Goal: Task Accomplishment & Management: Use online tool/utility

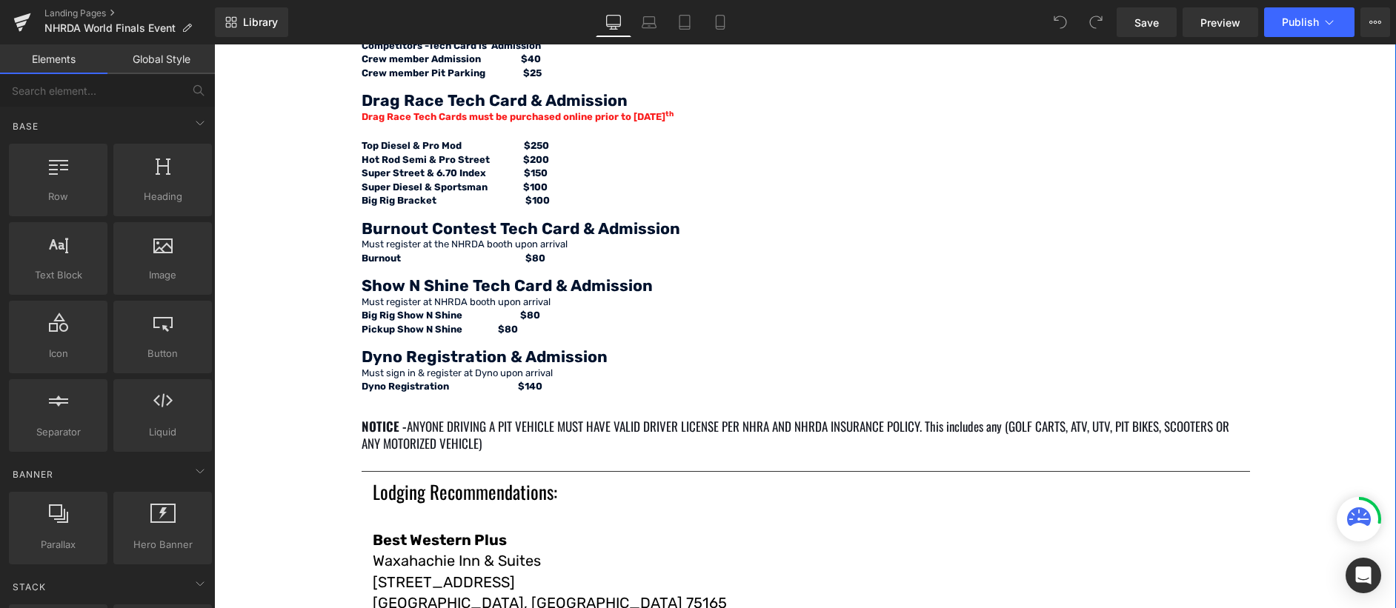
scroll to position [1852, 0]
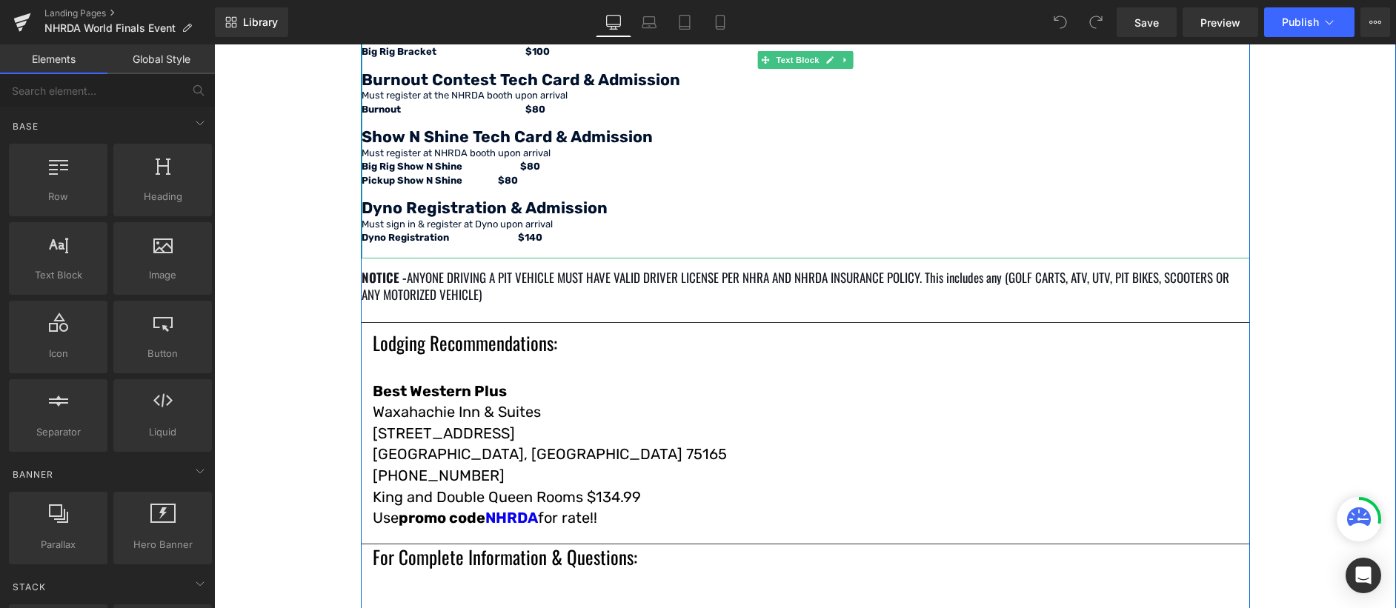
click at [599, 205] on p "Dyno Registration & Admission" at bounding box center [806, 210] width 888 height 16
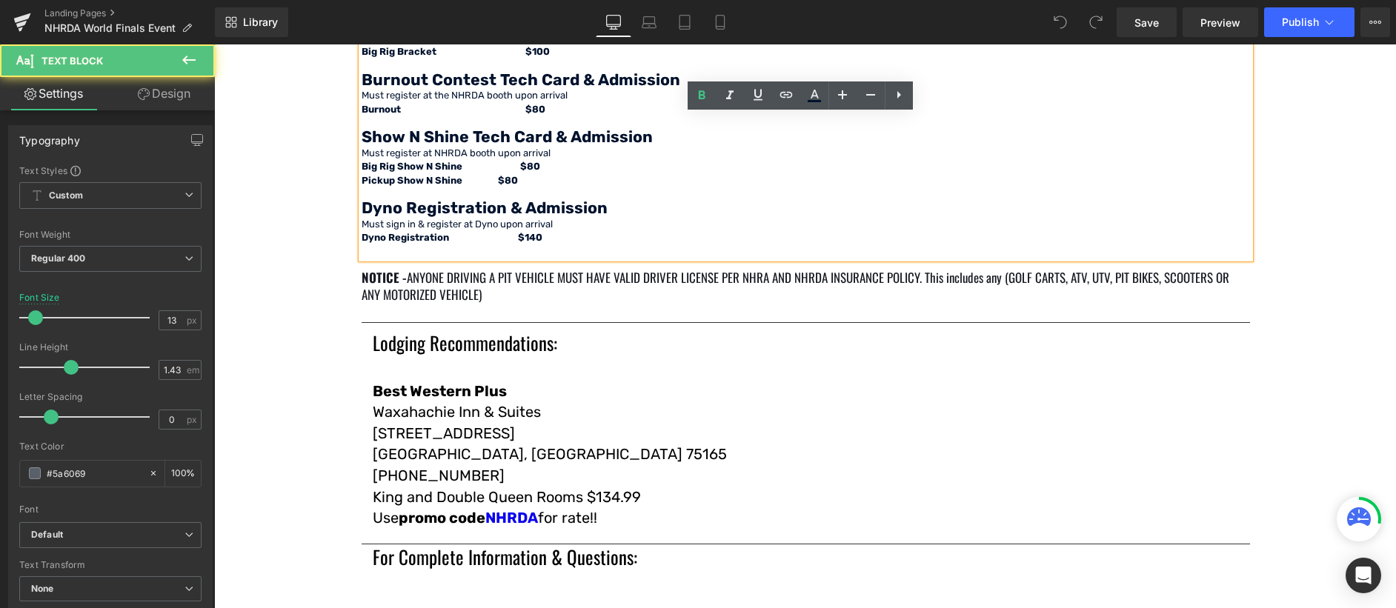
click at [599, 208] on p "Dyno Registration & Admission" at bounding box center [806, 210] width 888 height 16
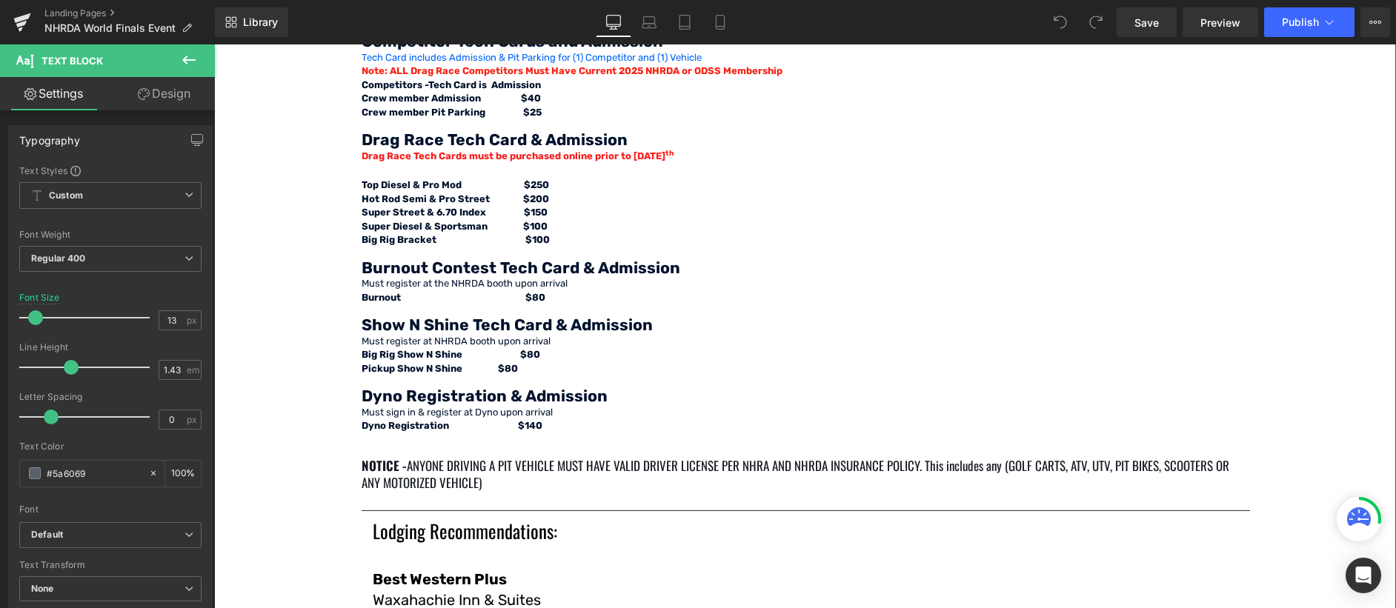
scroll to position [1778, 0]
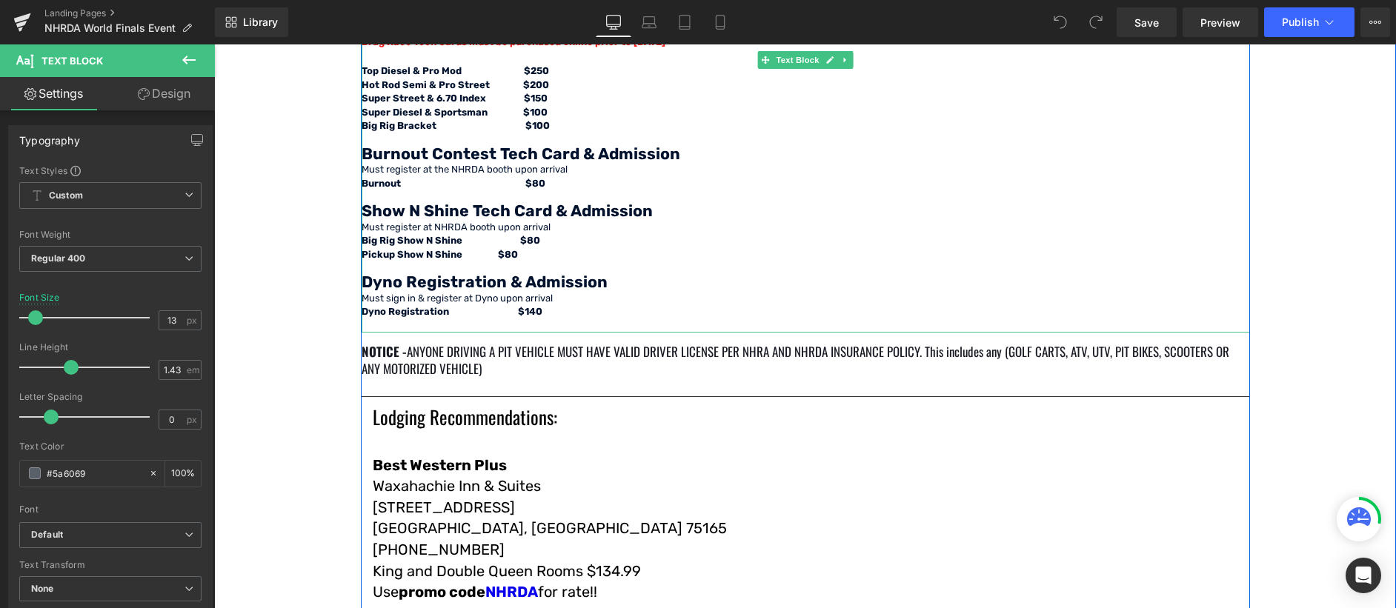
click at [592, 282] on span "Dyno Registration & Admission" at bounding box center [485, 282] width 246 height 19
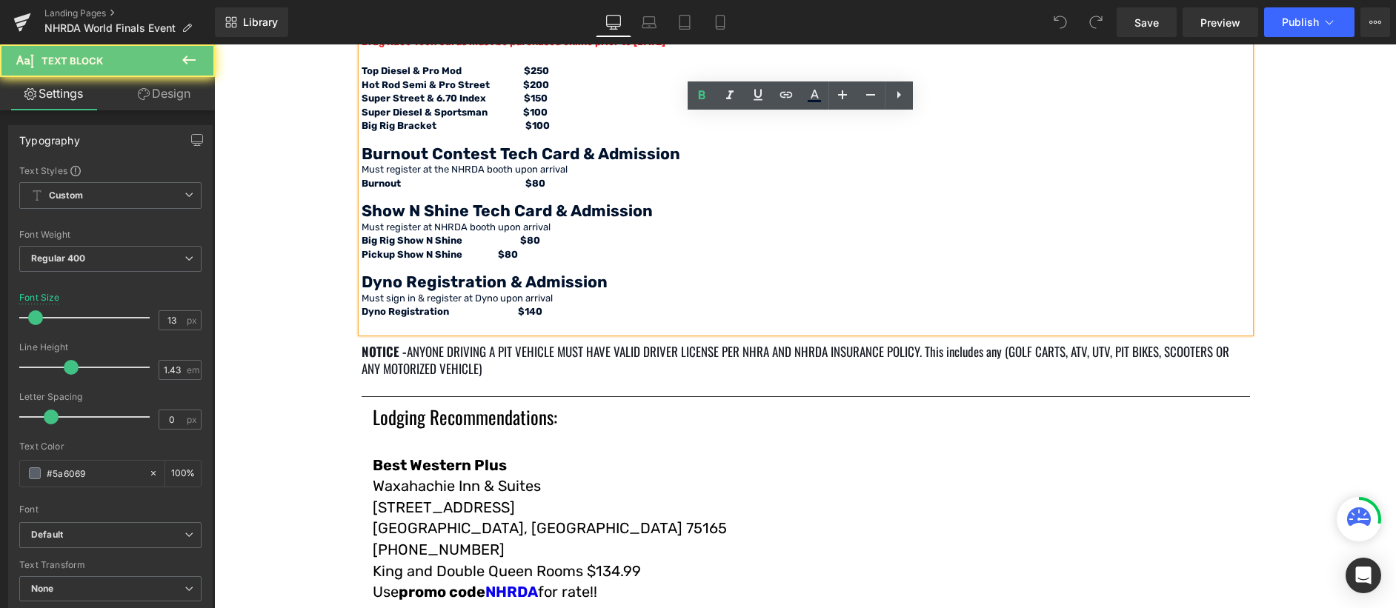
click at [609, 285] on p "Dyno Registration & Admission" at bounding box center [806, 284] width 888 height 16
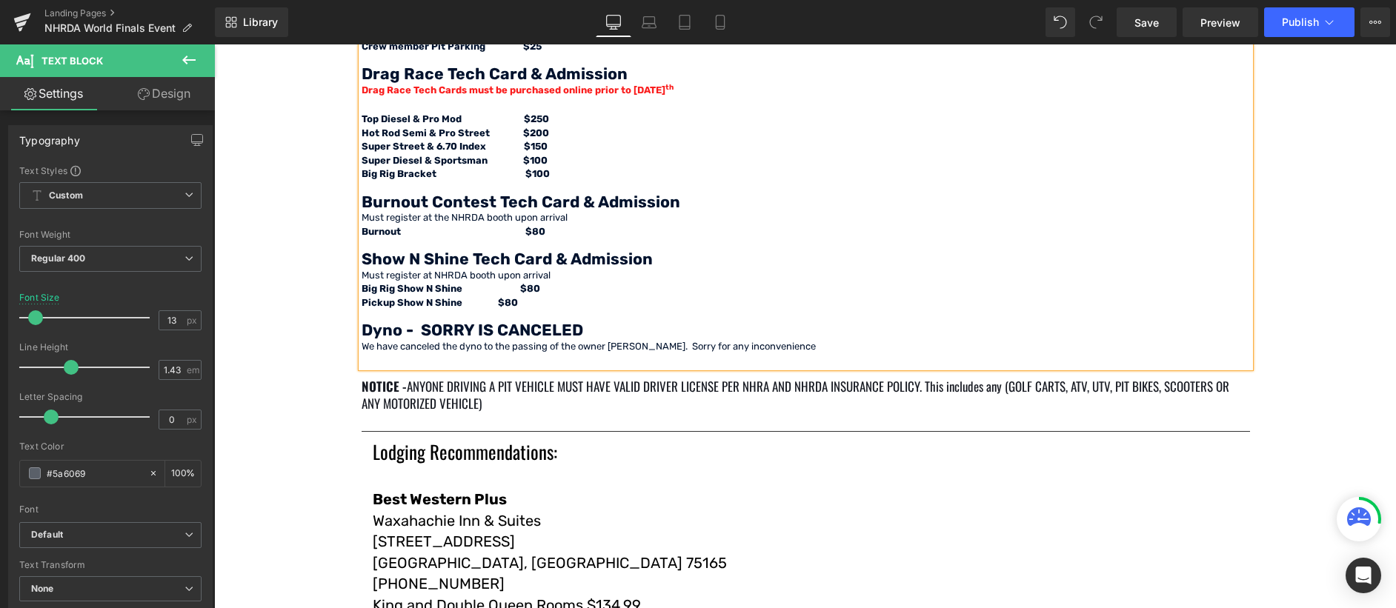
scroll to position [1704, 0]
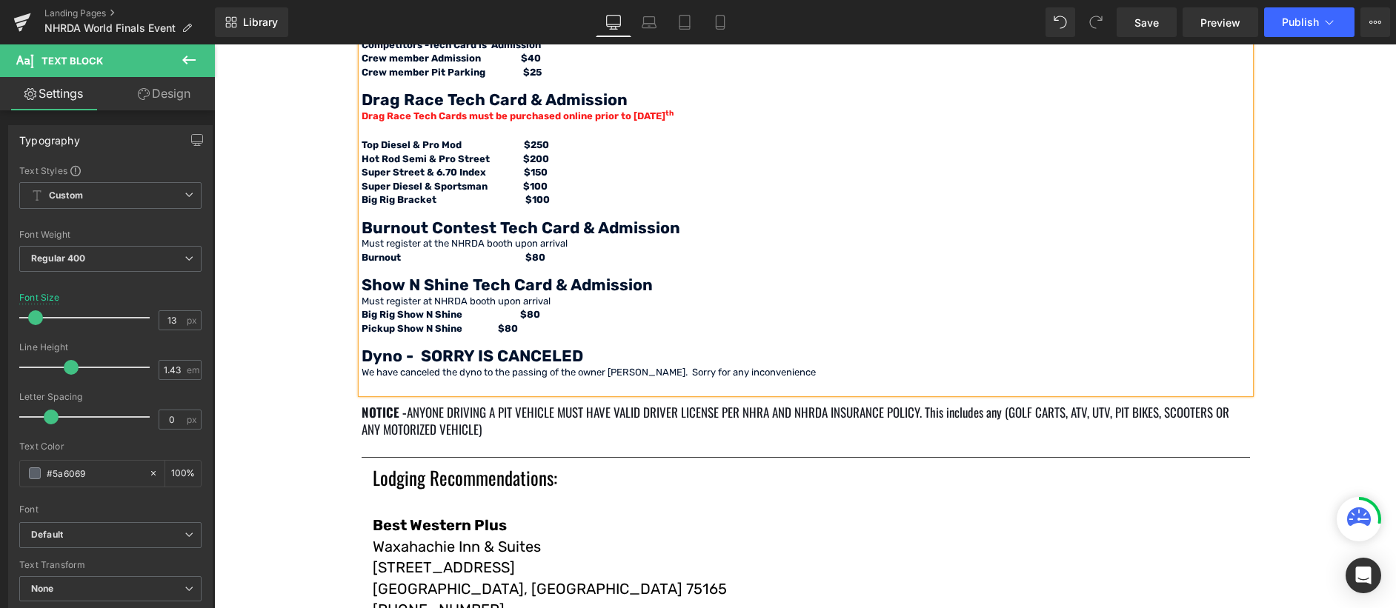
click at [765, 371] on font "We have canceled the dyno to the passing of the owner [PERSON_NAME]. Sorry for …" at bounding box center [589, 372] width 454 height 11
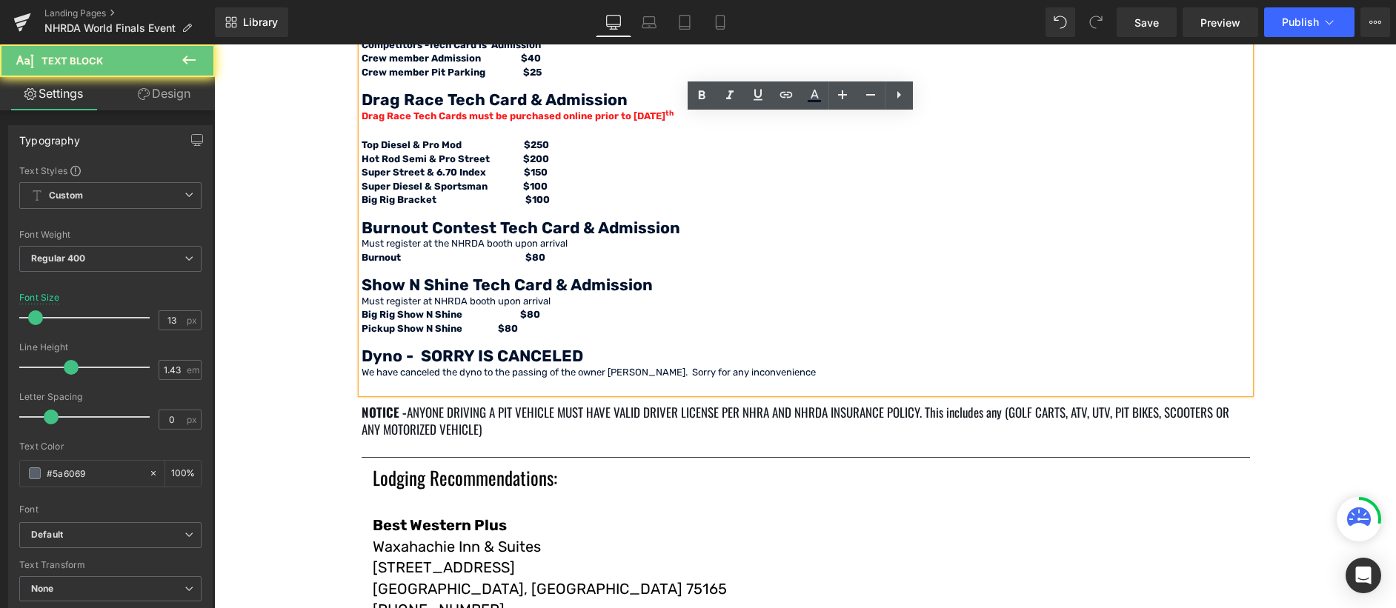
click at [805, 370] on p "We have canceled the dyno to the passing of the owner [PERSON_NAME]. Sorry for …" at bounding box center [806, 373] width 888 height 14
click at [480, 375] on font "We have canceled the dyno to the passing of the owner [PERSON_NAME]. Sorry for …" at bounding box center [589, 372] width 454 height 11
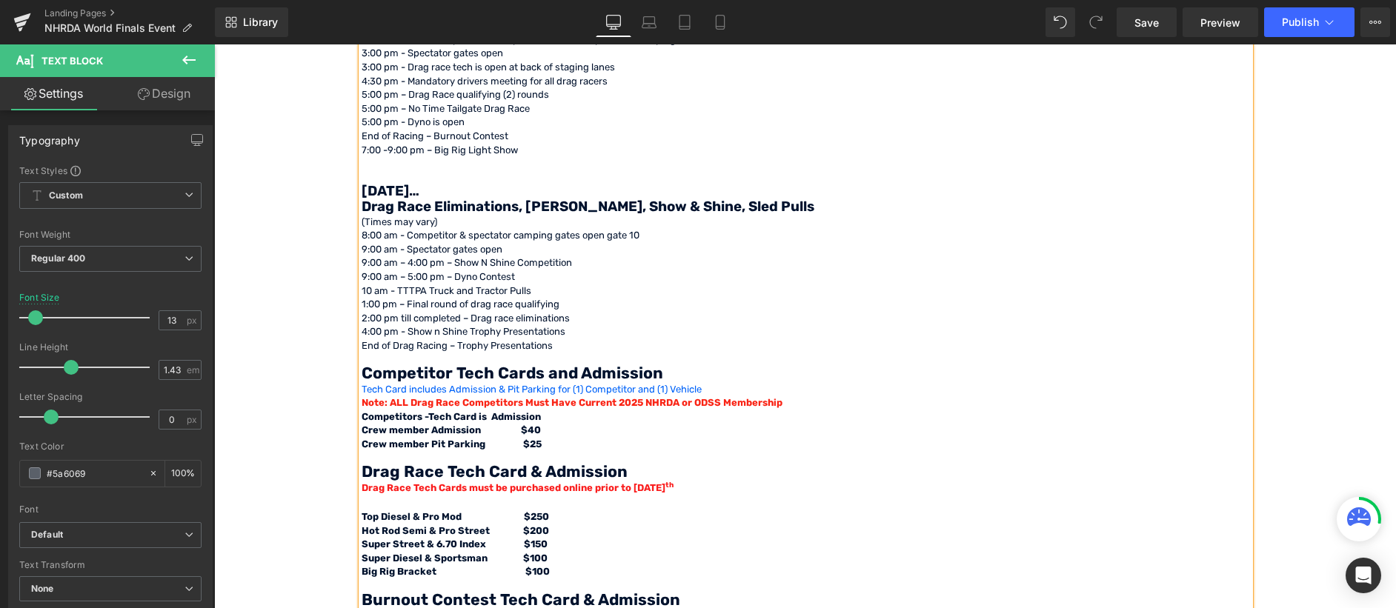
scroll to position [1334, 0]
click at [574, 260] on p "9:00 am – 4:00 pm – Show N Shine Competition" at bounding box center [806, 262] width 888 height 14
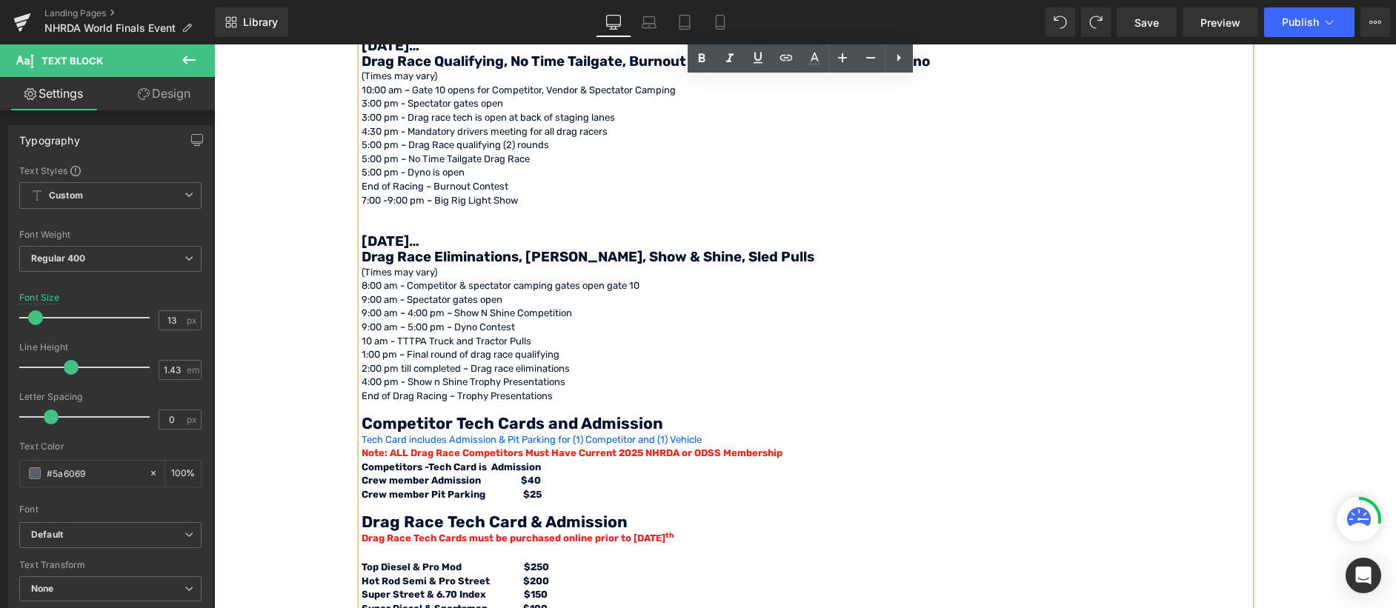
scroll to position [1283, 0]
click at [516, 330] on p "9:00 am – 5:00 pm – Dyno Contest" at bounding box center [806, 326] width 888 height 14
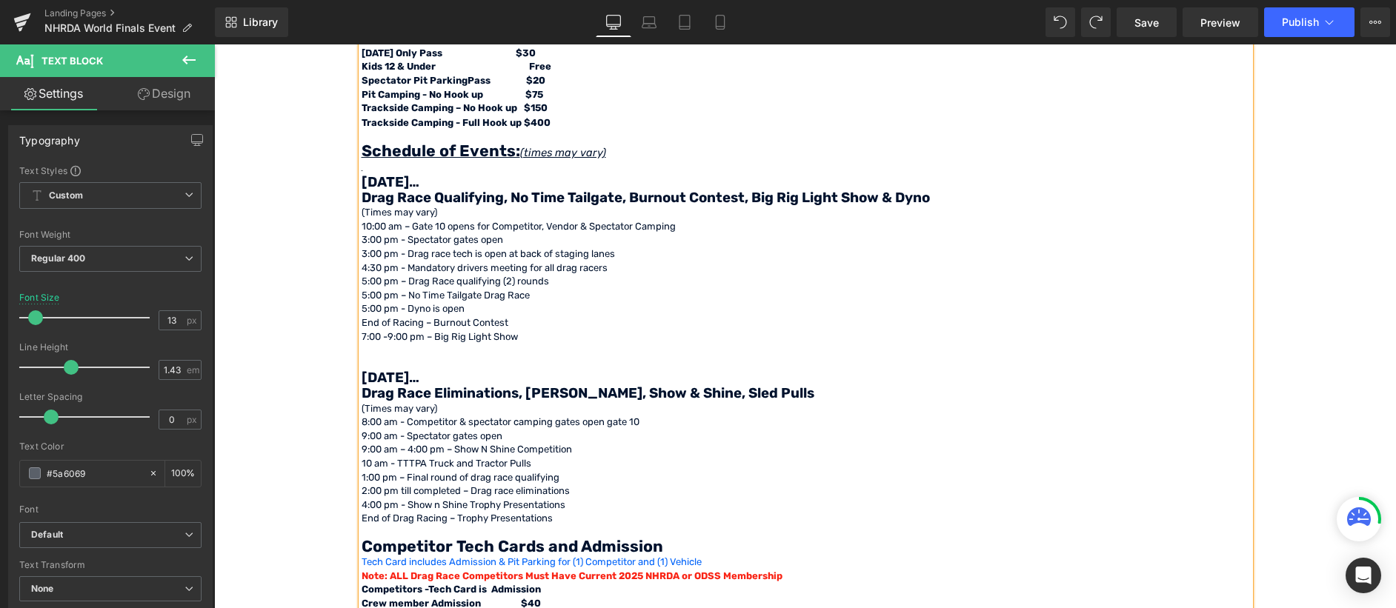
scroll to position [1135, 0]
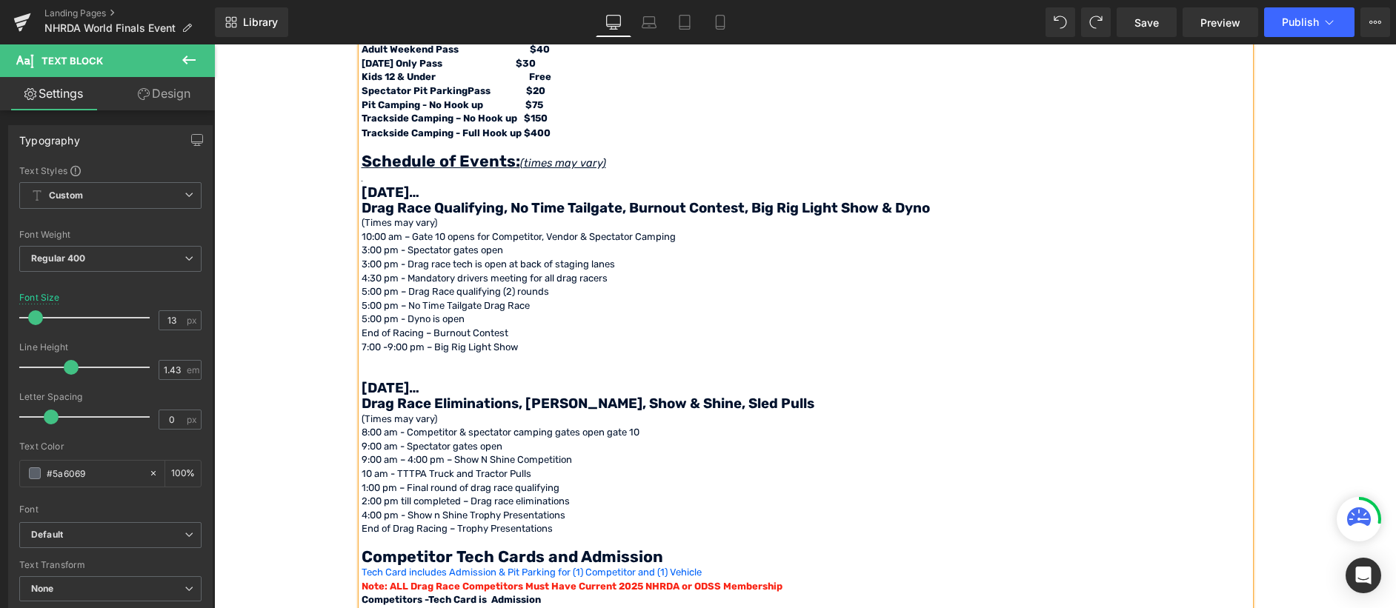
click at [477, 320] on p "5:00 pm - Dyno is open" at bounding box center [806, 320] width 888 height 14
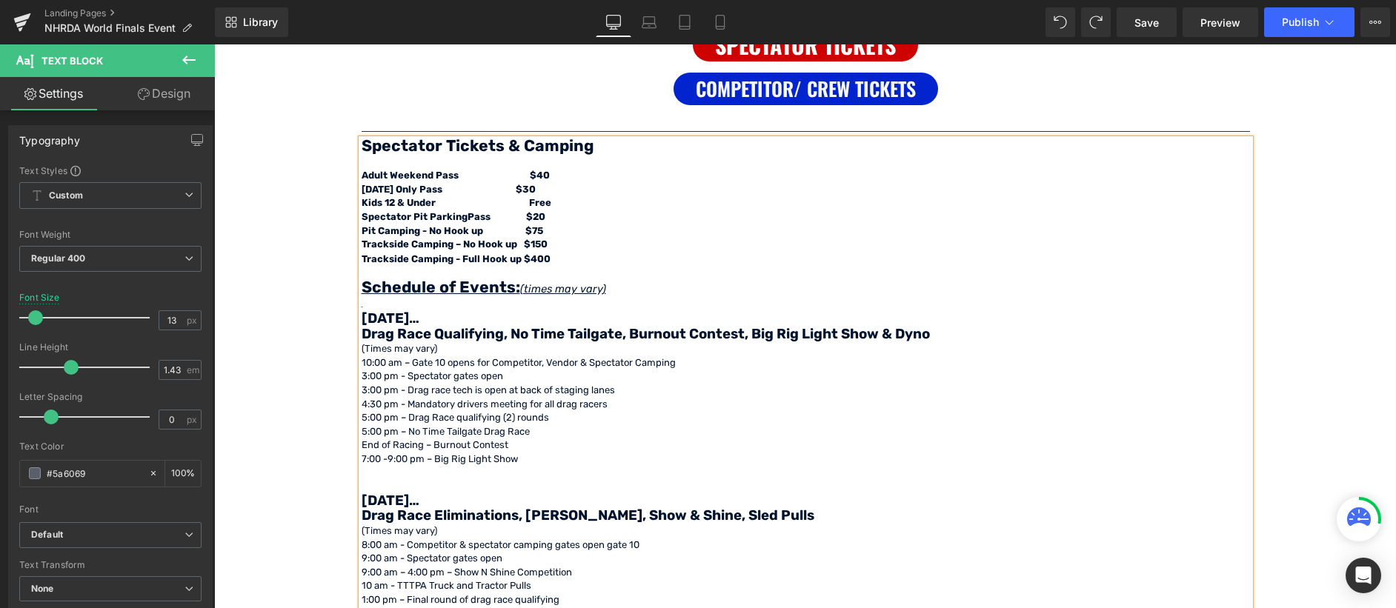
scroll to position [987, 0]
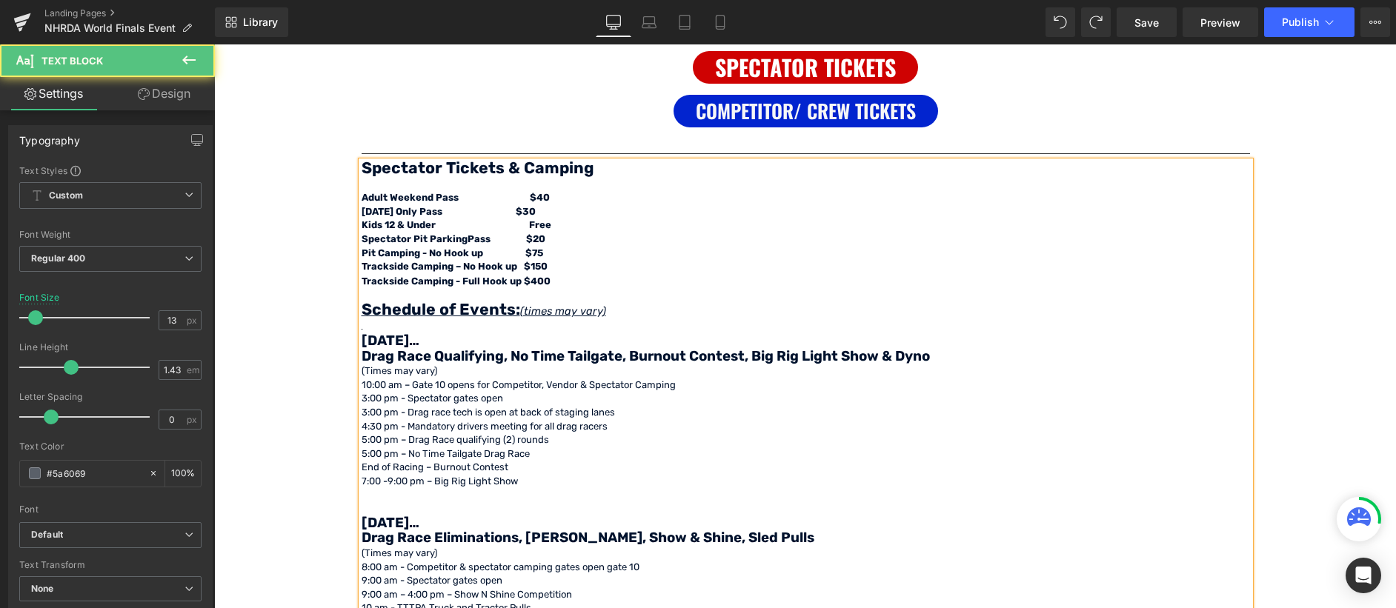
click at [930, 360] on p "Drag Race Qualifying, No Time Tailgate, Burnout Contest, Big Rig Light Show & D…" at bounding box center [806, 358] width 888 height 16
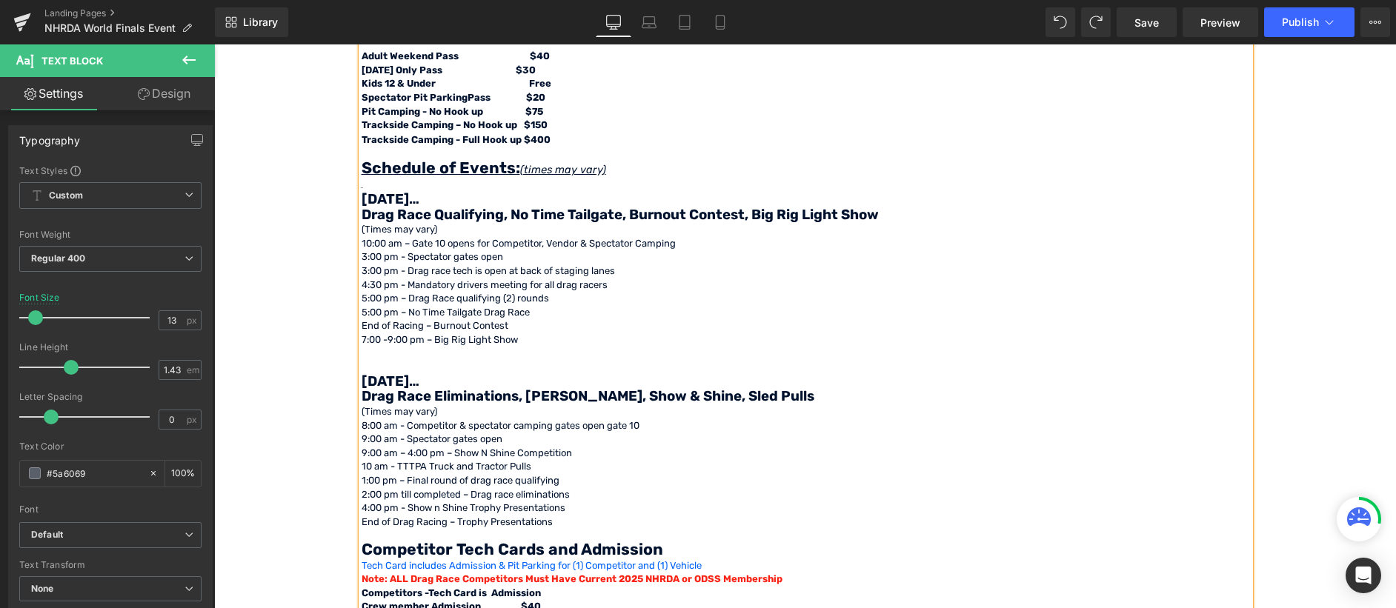
scroll to position [1135, 0]
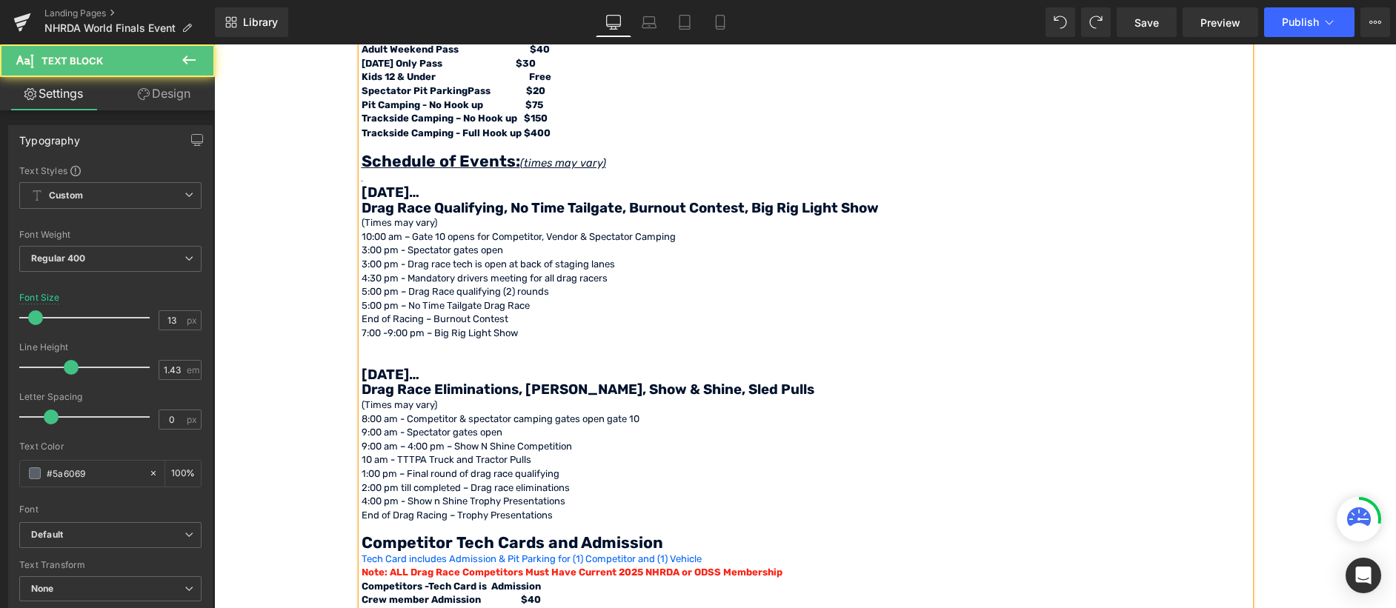
click at [553, 393] on span "Drag Race Eliminations, [PERSON_NAME], Show & Shine, Sled Pulls" at bounding box center [588, 390] width 453 height 16
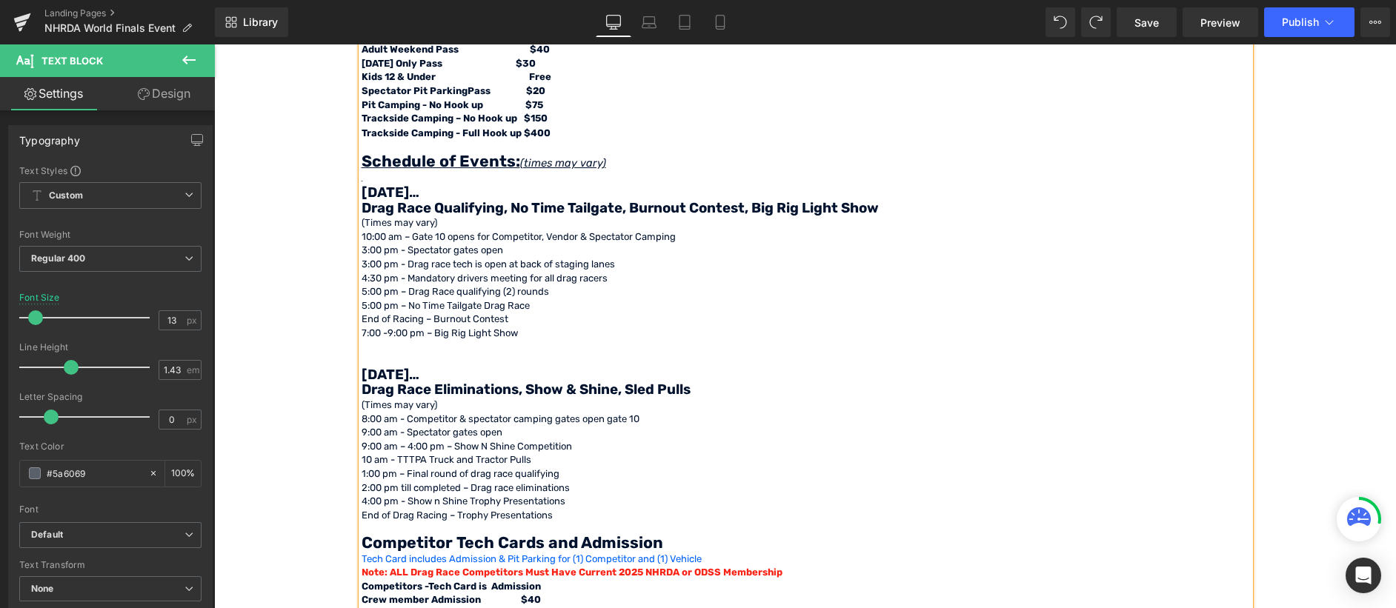
click at [691, 389] on p "Drag Race Eliminations, Show & Shine, Sled Pulls" at bounding box center [806, 391] width 888 height 16
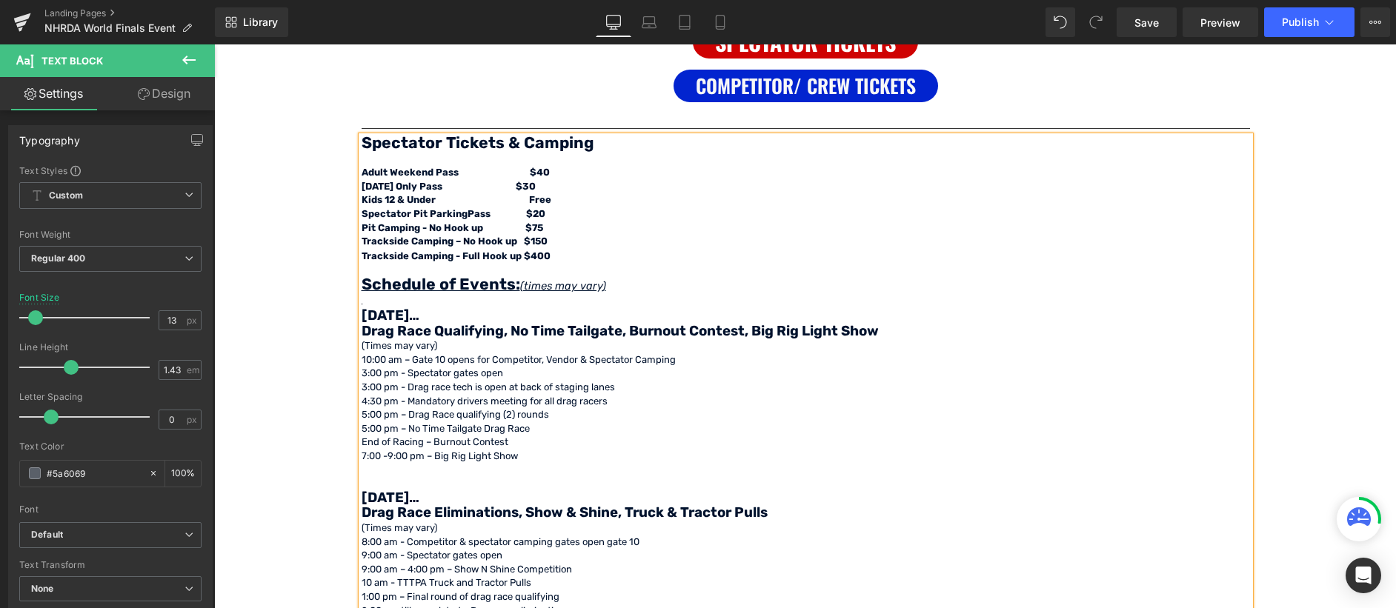
scroll to position [987, 0]
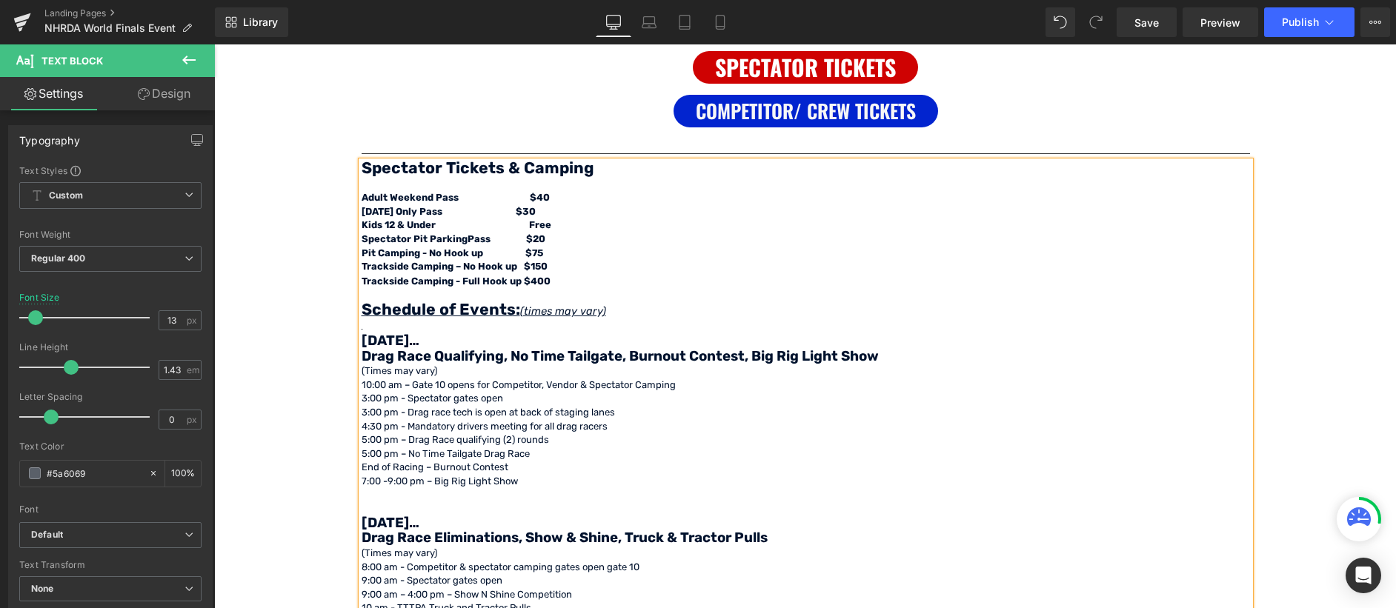
click at [366, 184] on p at bounding box center [806, 185] width 888 height 14
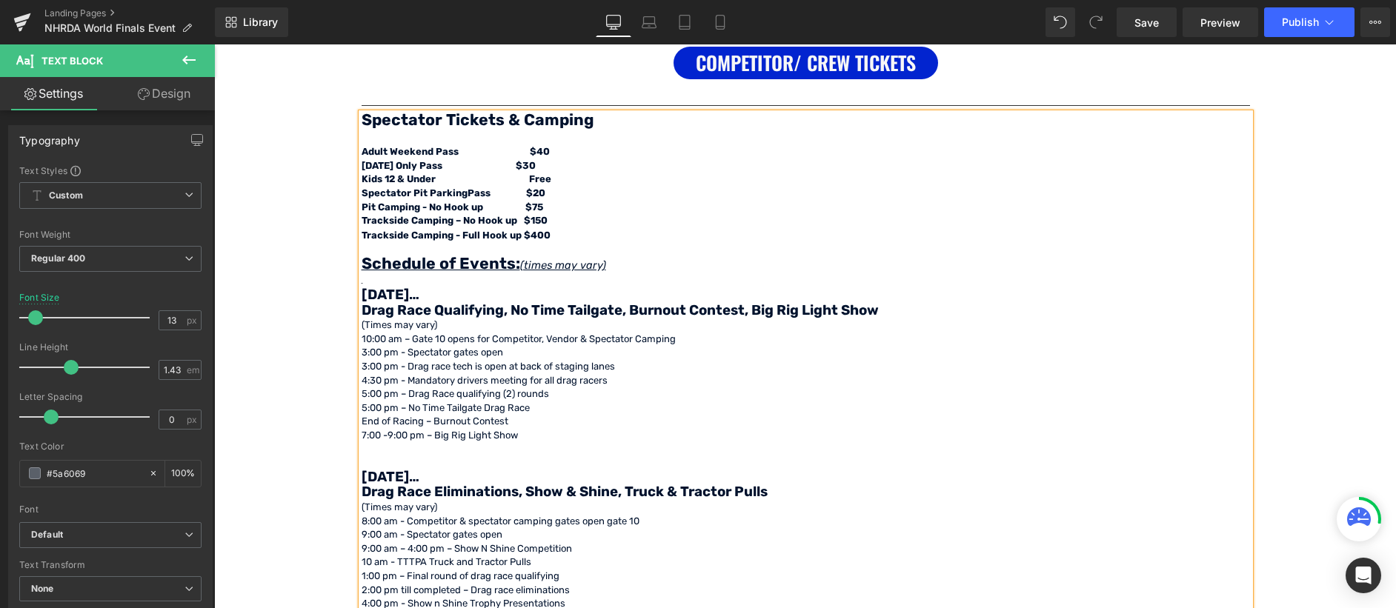
scroll to position [1061, 0]
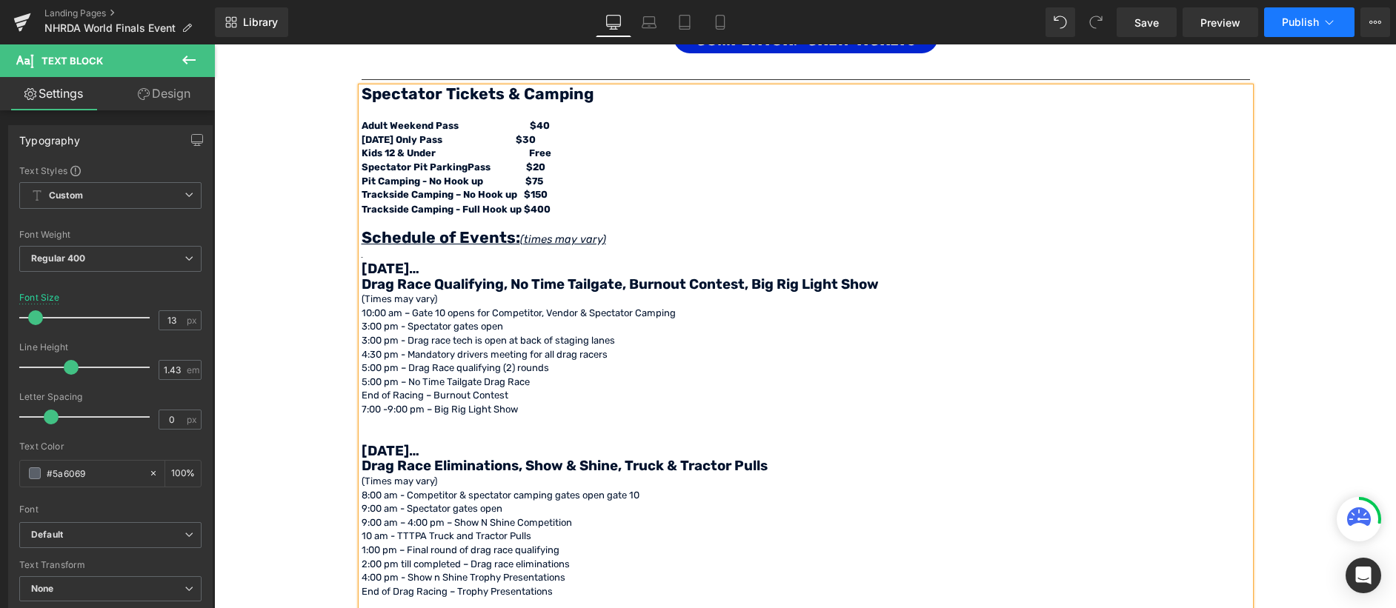
click at [1305, 27] on span "Publish" at bounding box center [1300, 22] width 37 height 12
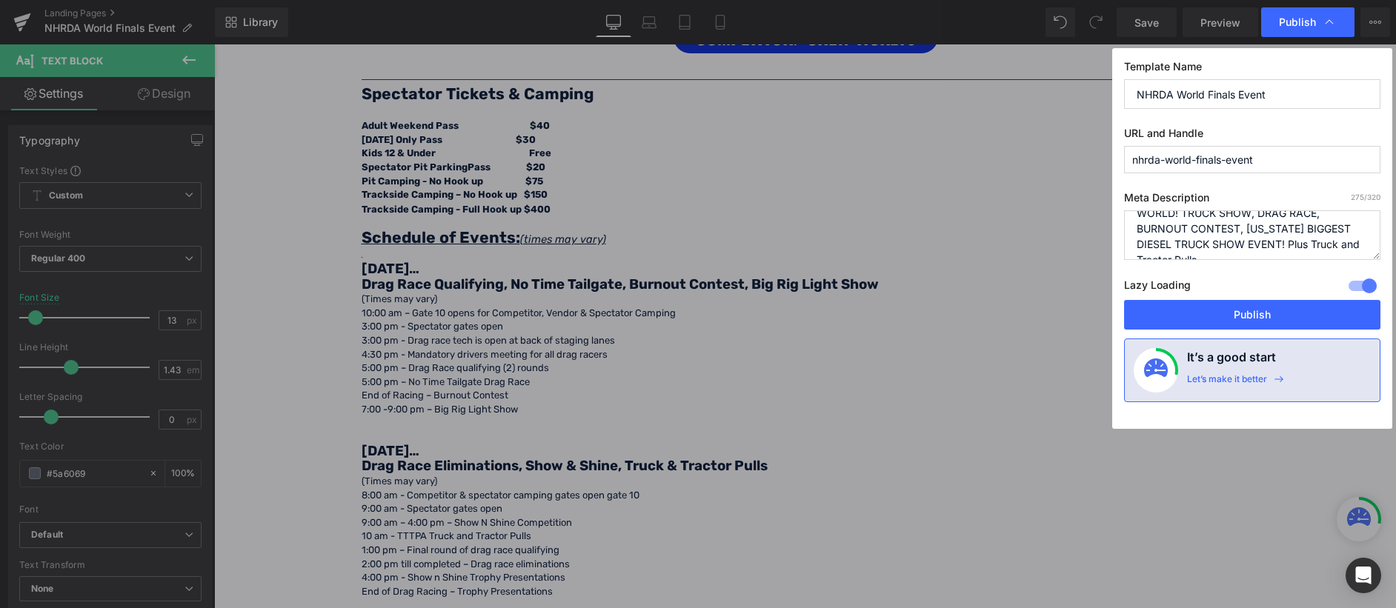
scroll to position [93, 0]
click at [1171, 319] on button "Publish" at bounding box center [1252, 315] width 256 height 30
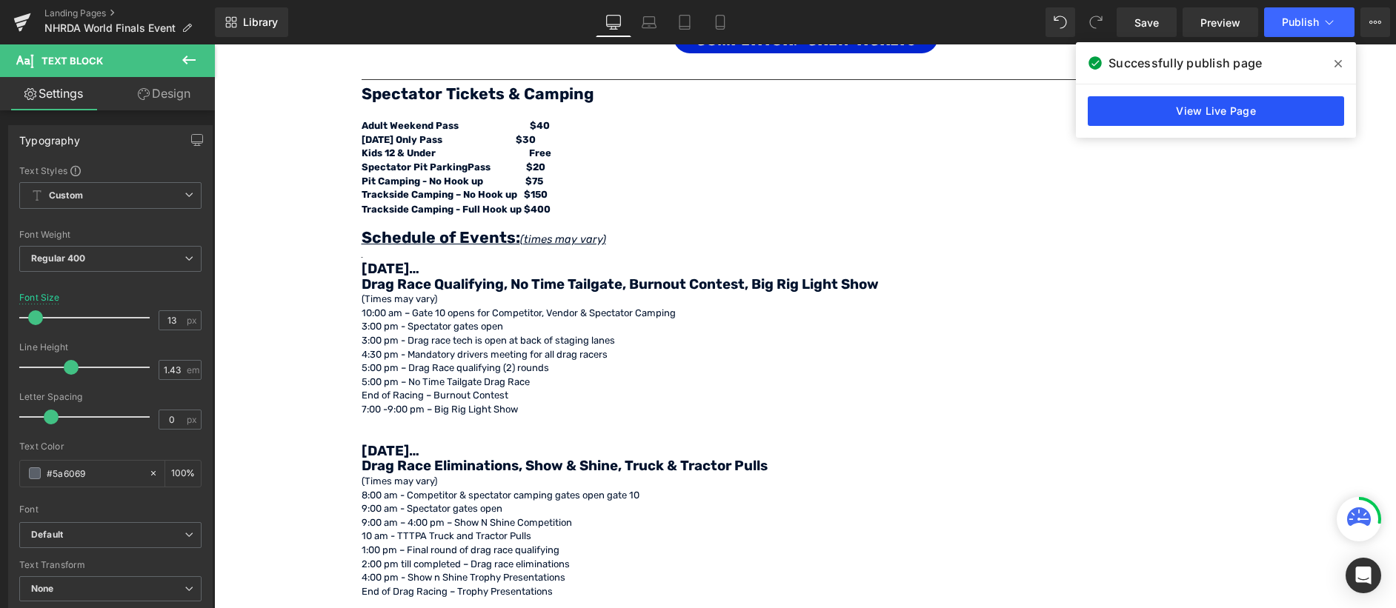
click at [1243, 104] on link "View Live Page" at bounding box center [1216, 111] width 256 height 30
